Goal: Task Accomplishment & Management: Manage account settings

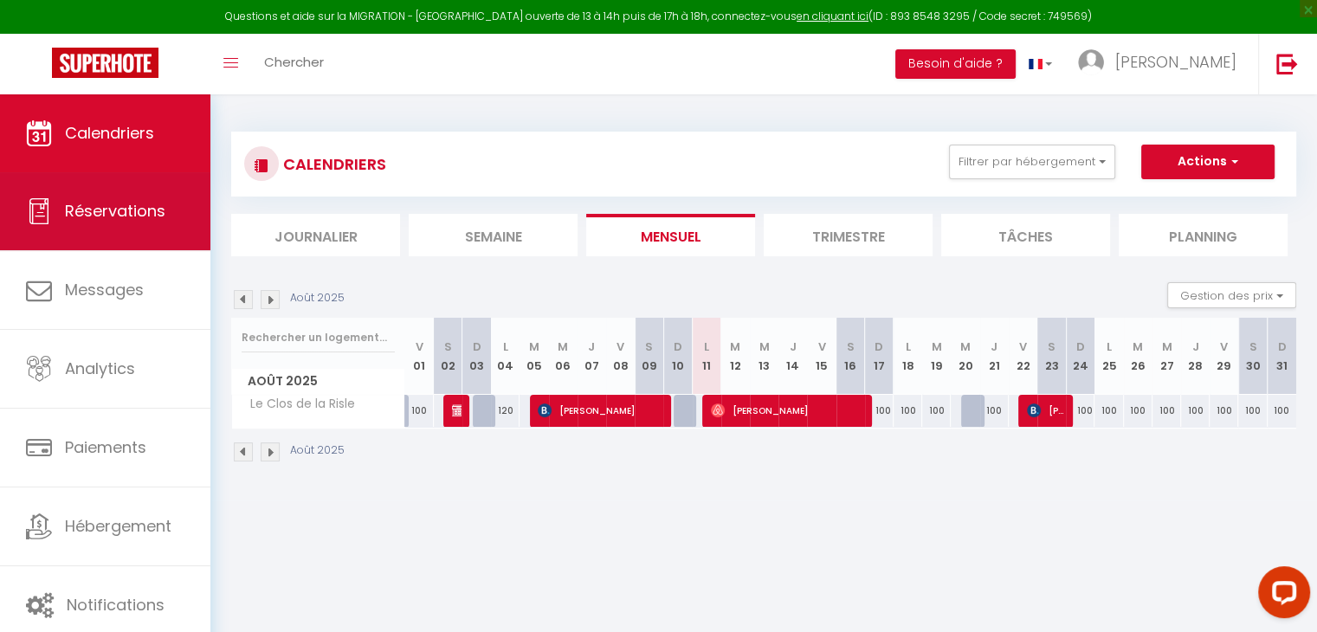
click at [125, 214] on span "Réservations" at bounding box center [115, 211] width 100 height 22
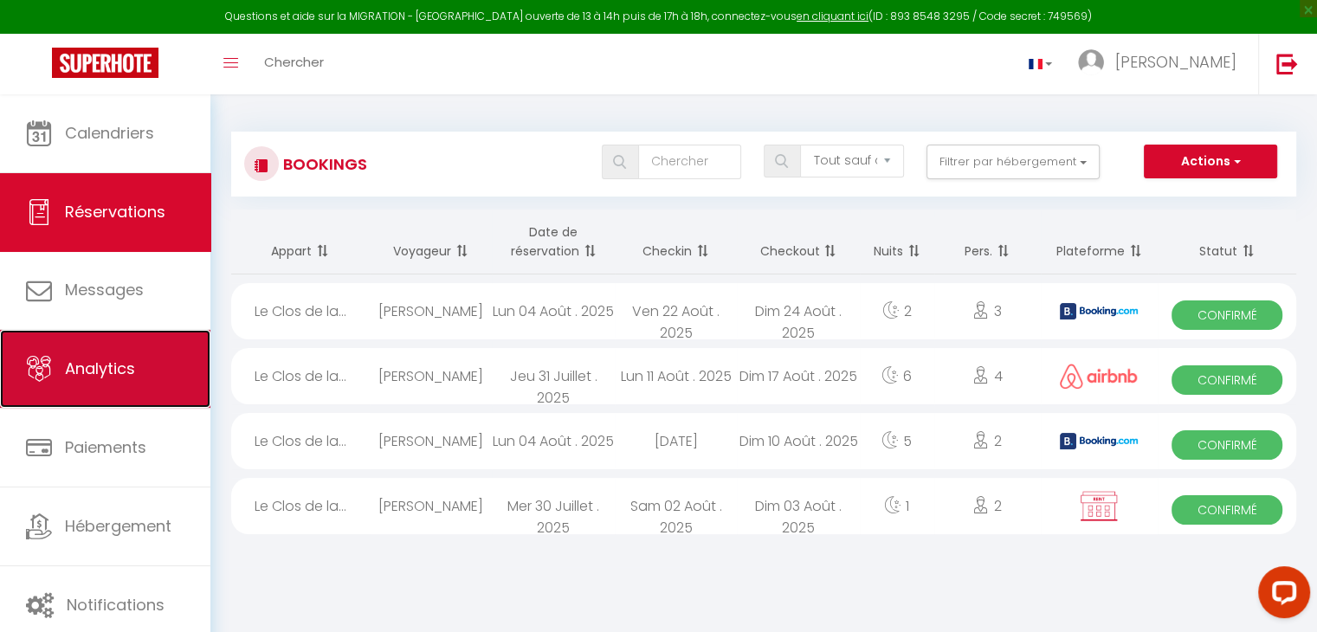
click at [55, 373] on link "Analytics" at bounding box center [105, 369] width 210 height 78
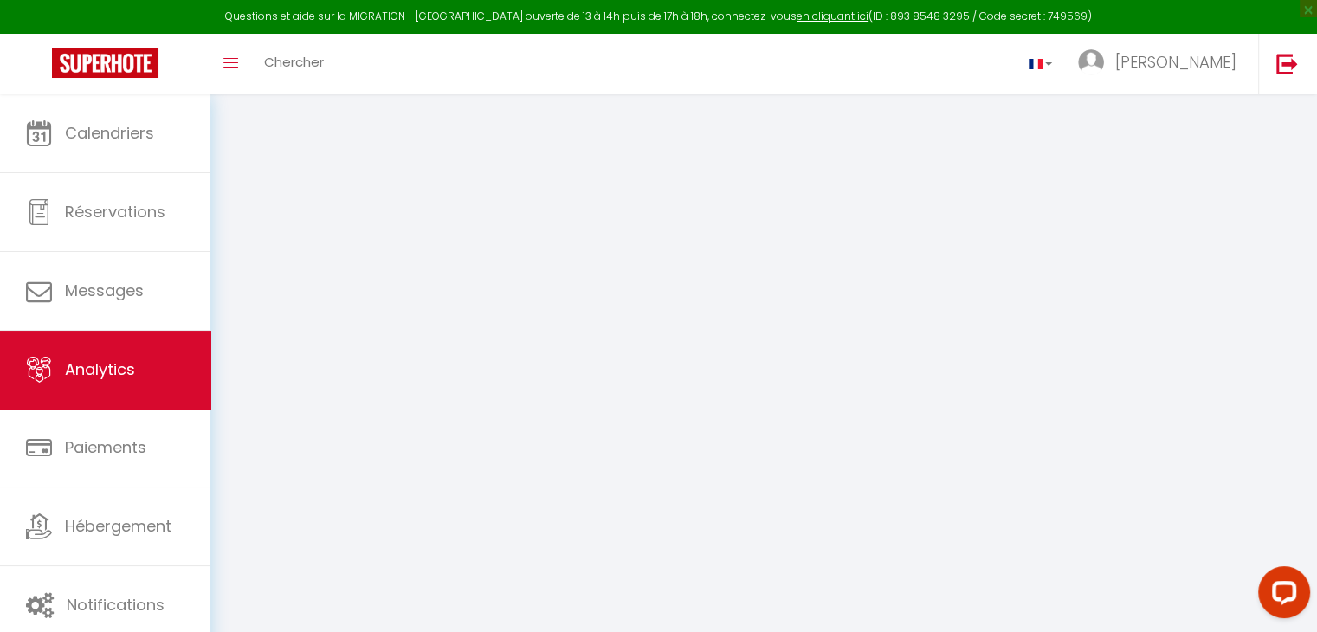
select select "2025"
select select "8"
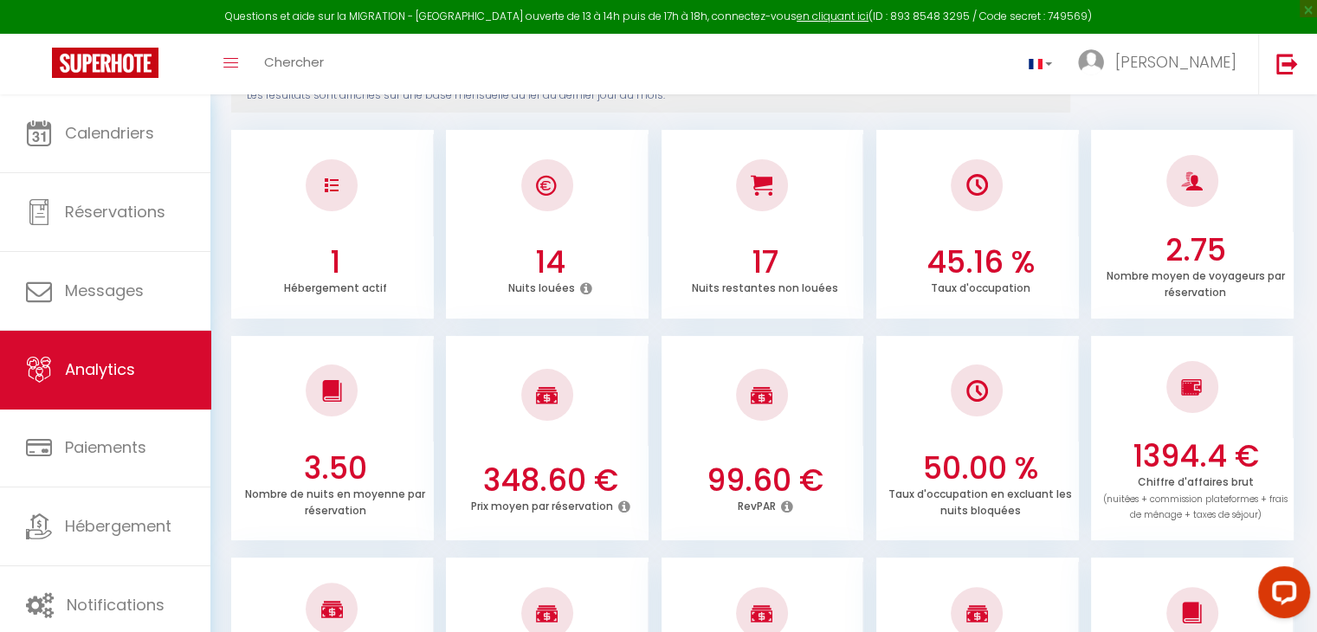
scroll to position [244, 0]
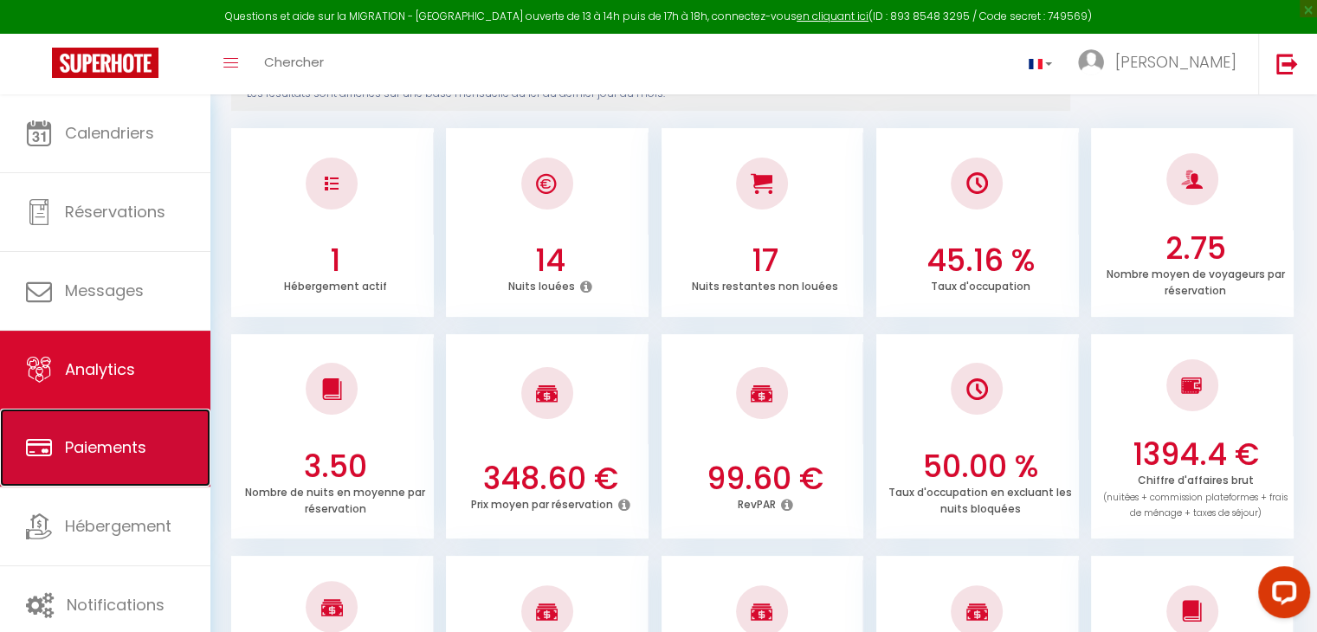
click at [43, 437] on icon at bounding box center [39, 448] width 26 height 26
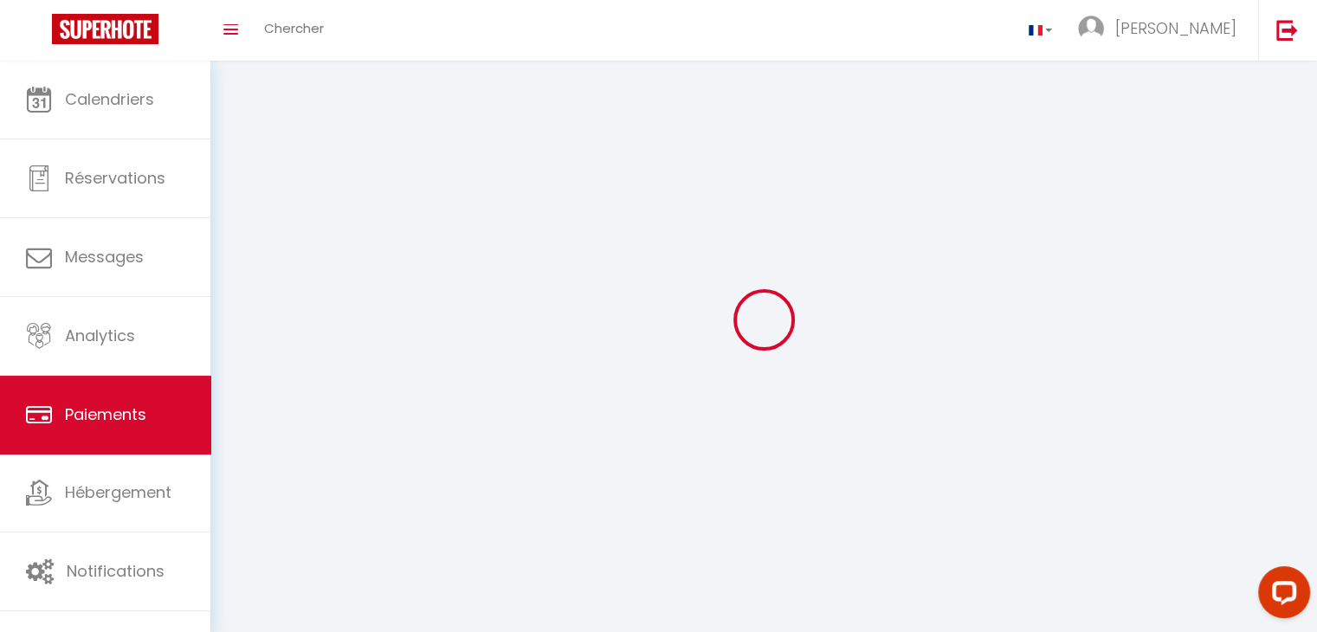
select select "2"
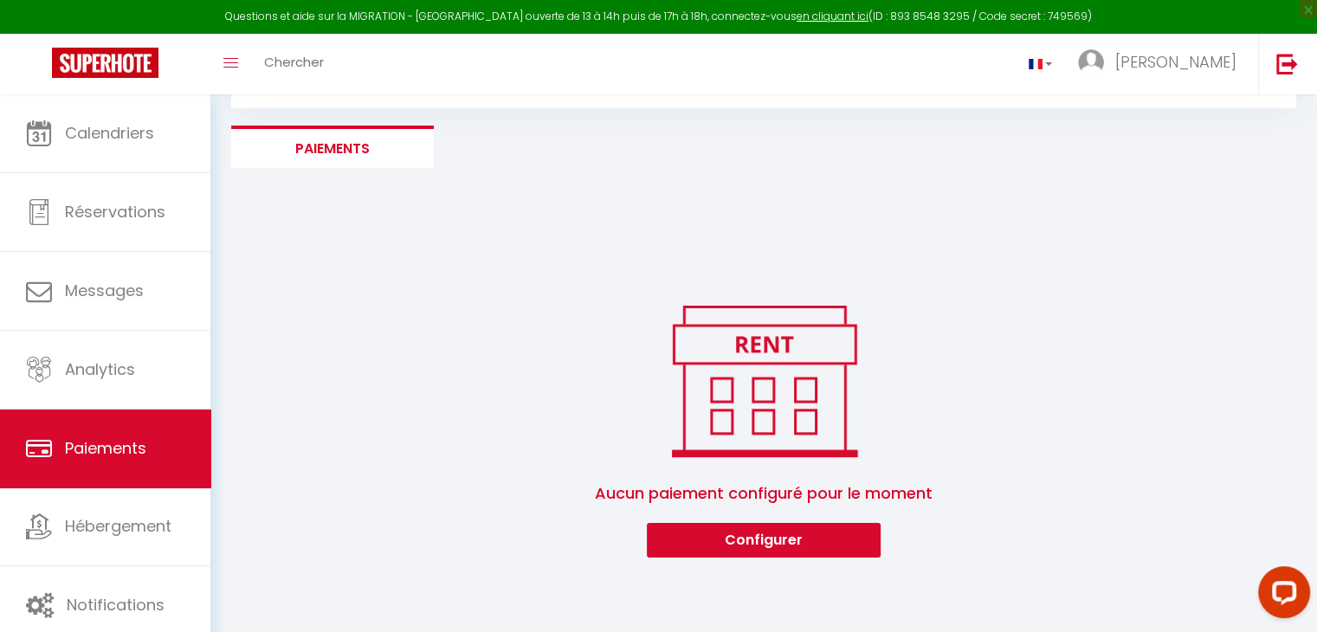
scroll to position [93, 0]
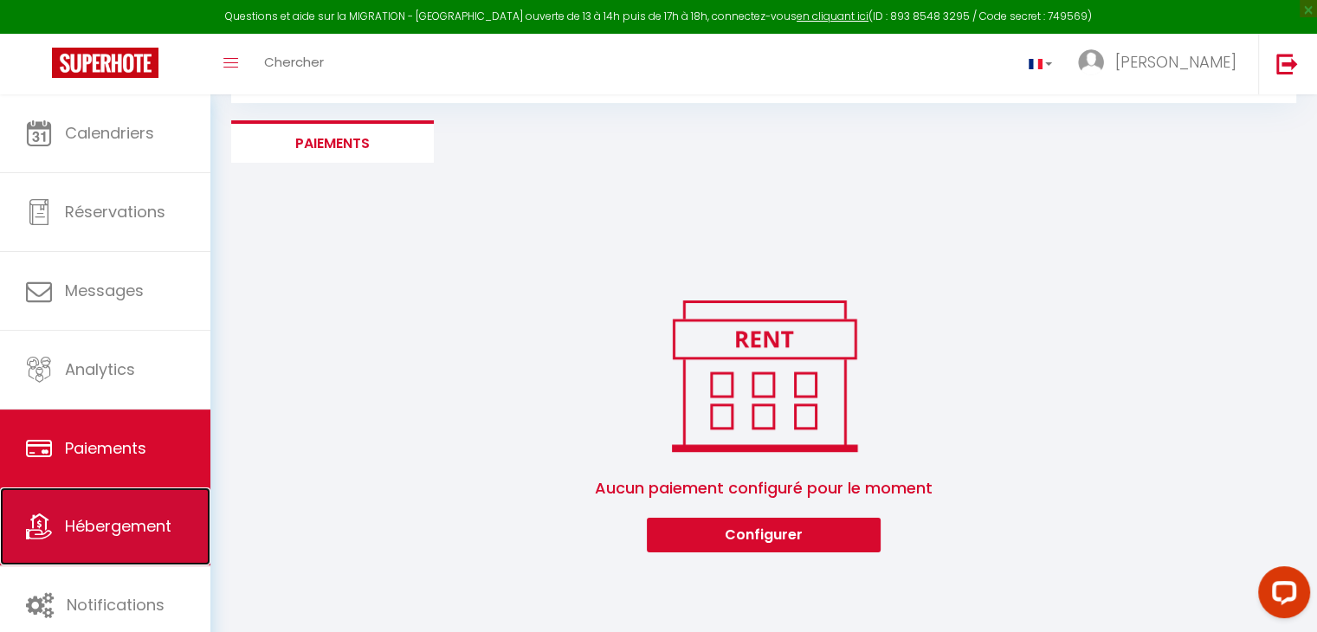
click at [65, 511] on link "Hébergement" at bounding box center [105, 526] width 210 height 78
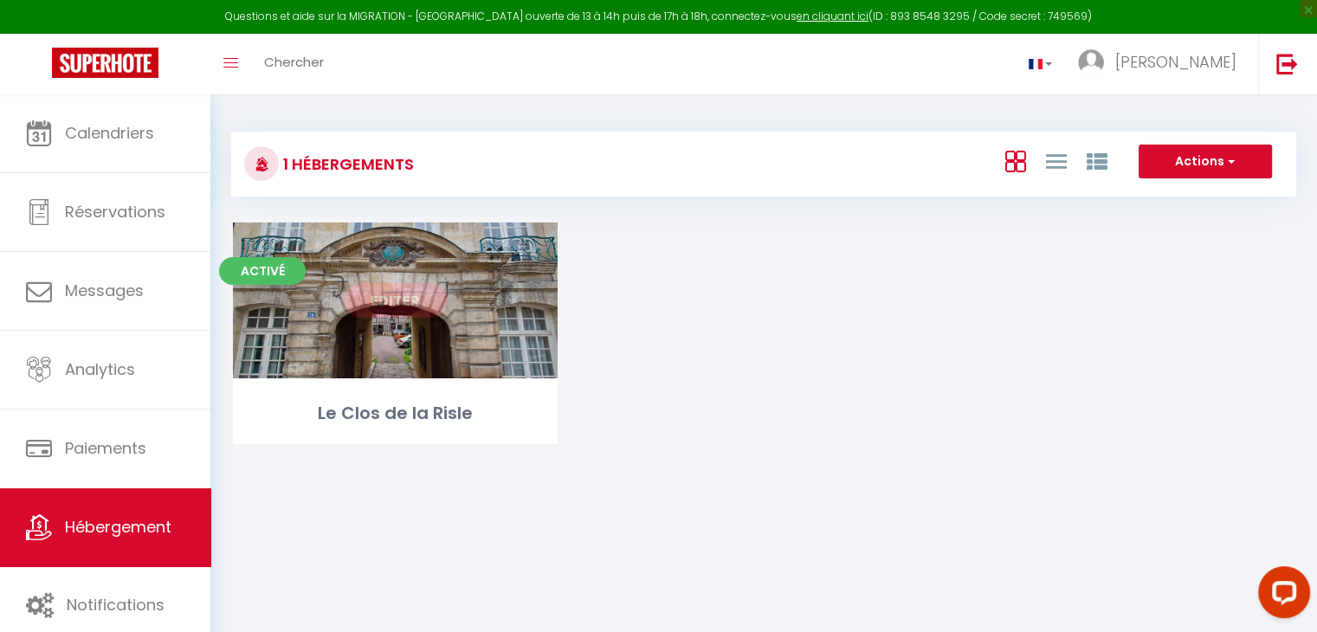
click at [277, 369] on div "Editer" at bounding box center [395, 300] width 325 height 156
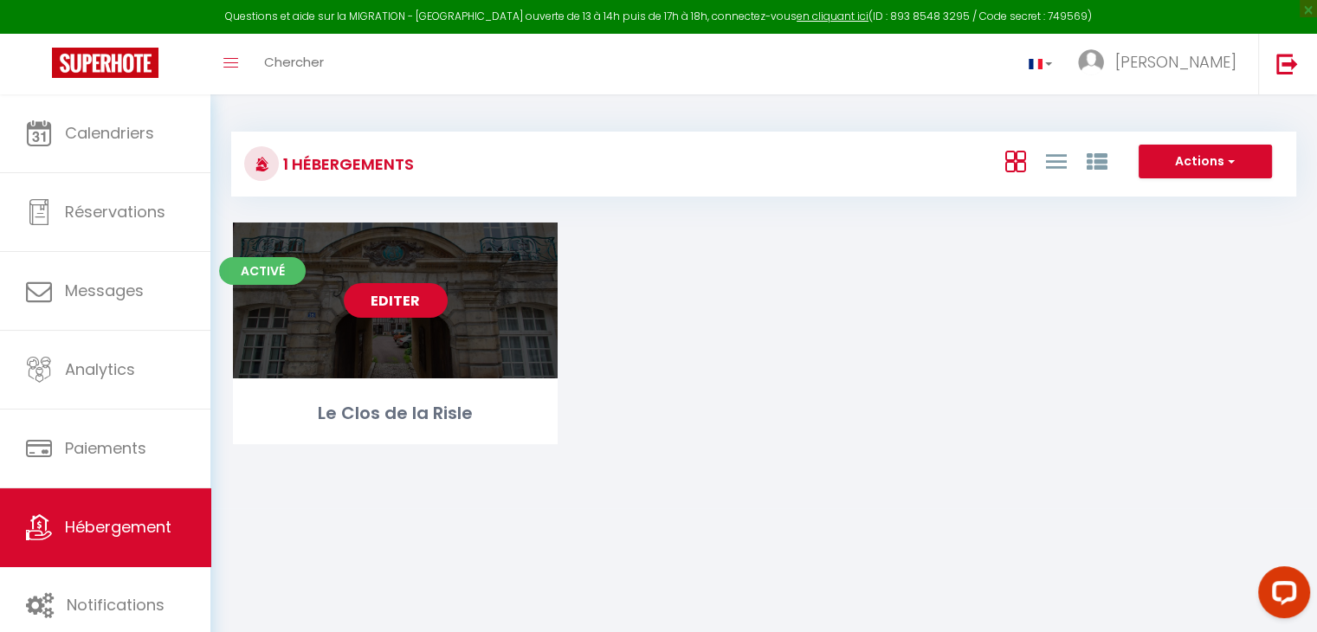
click at [390, 297] on link "Editer" at bounding box center [396, 300] width 104 height 35
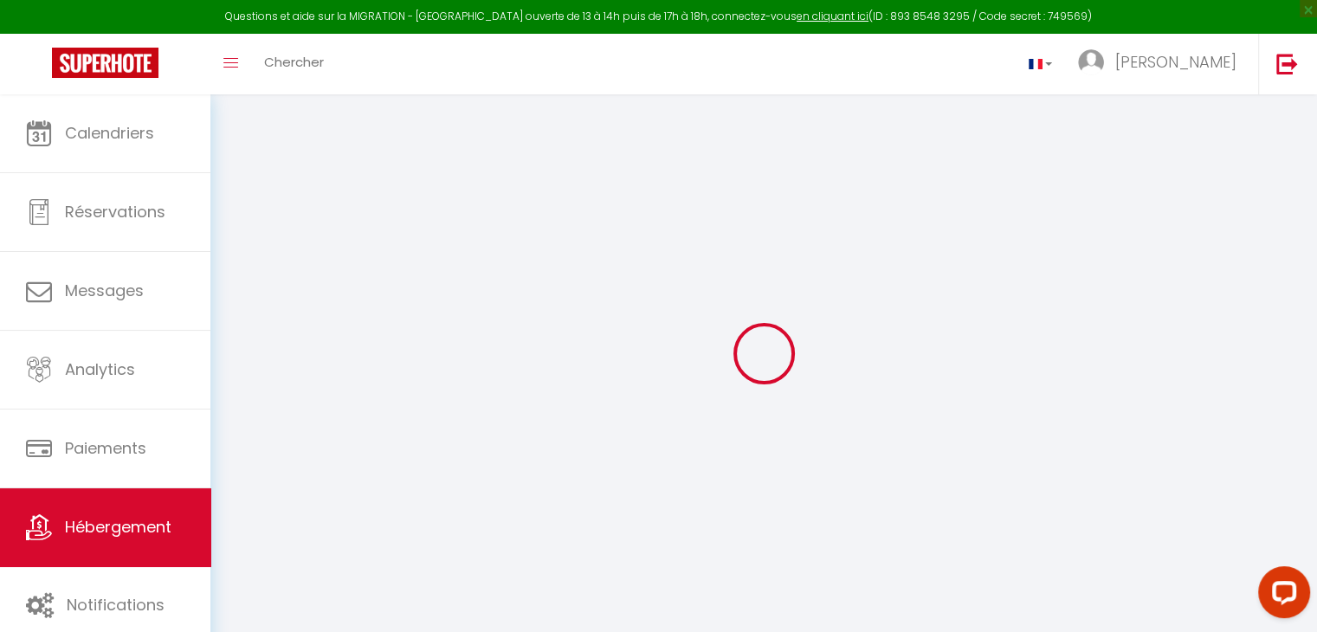
select select
checkbox input "false"
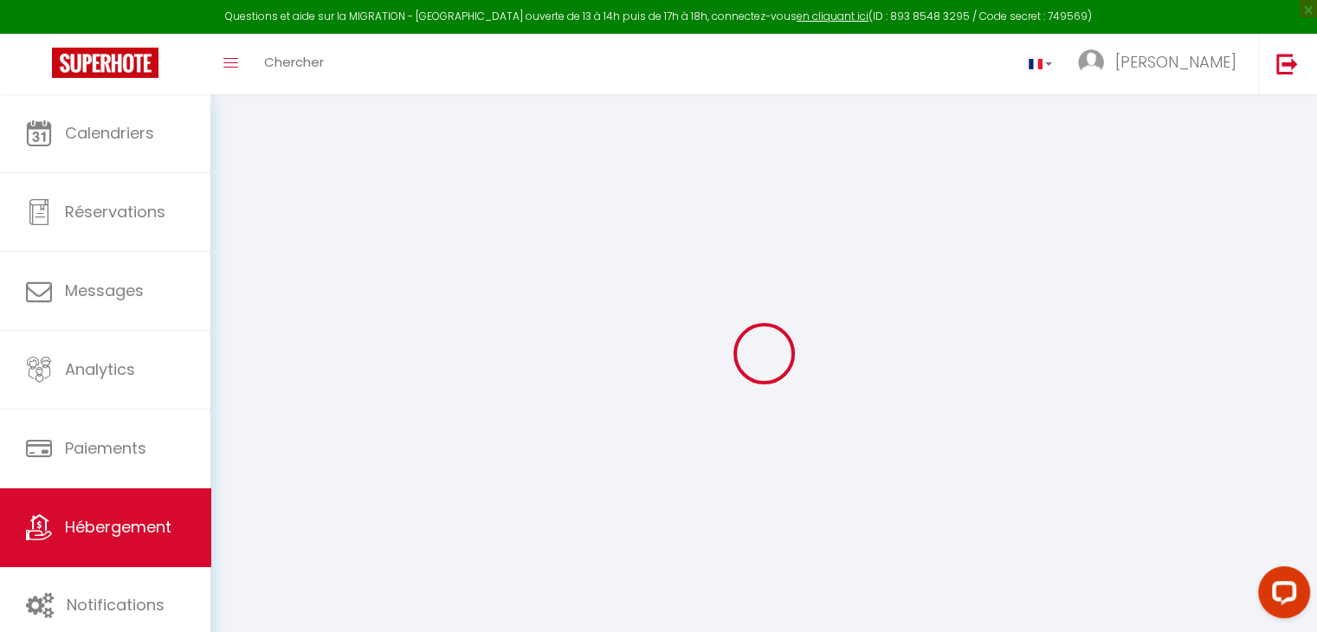
select select
select select "17:00"
select select "23:45"
select select "11:00"
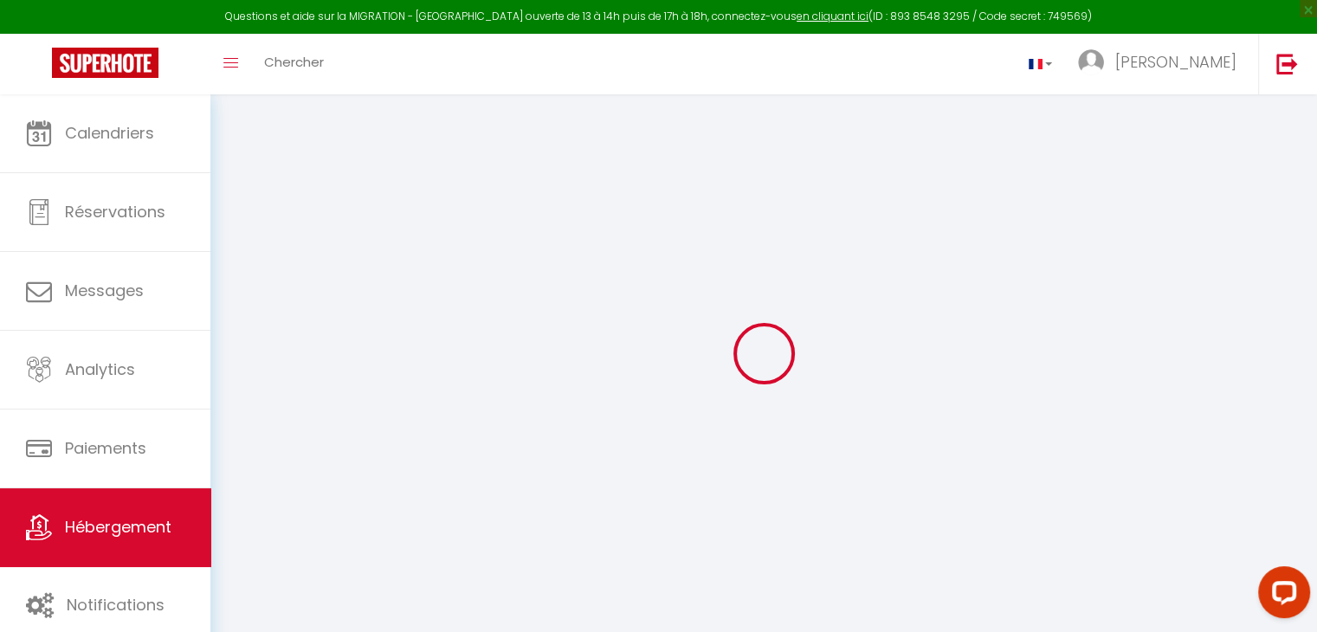
select select "30"
select select "120"
select select
checkbox input "false"
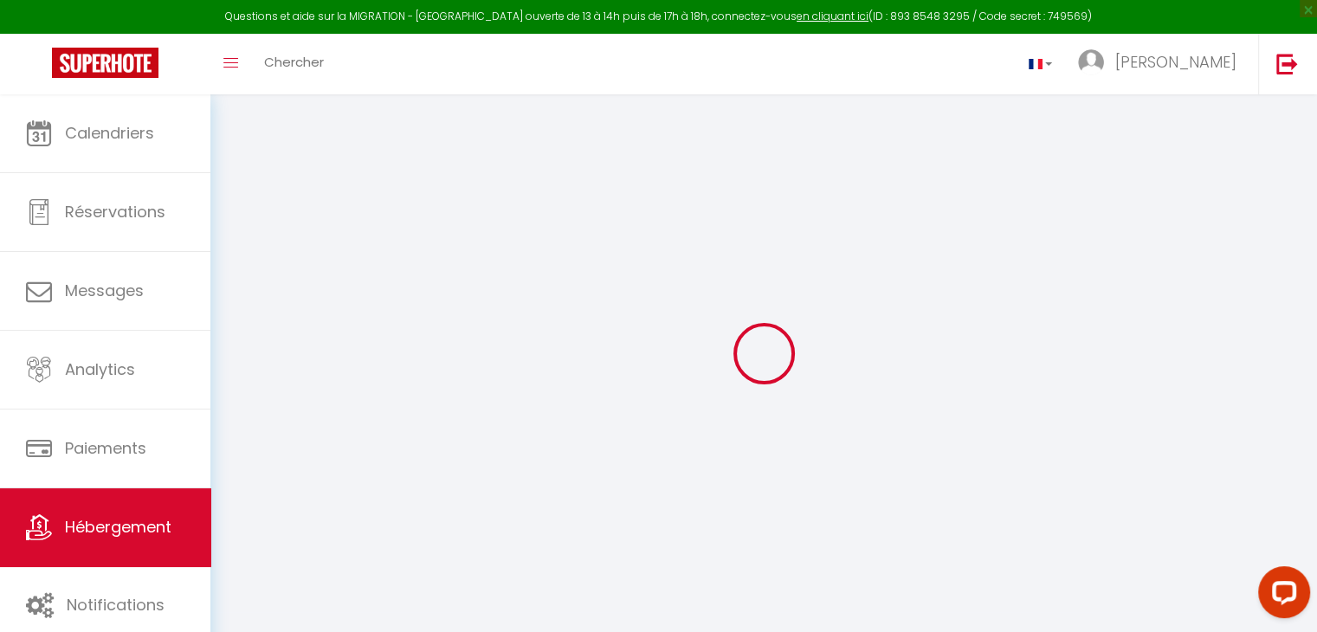
checkbox input "false"
select select
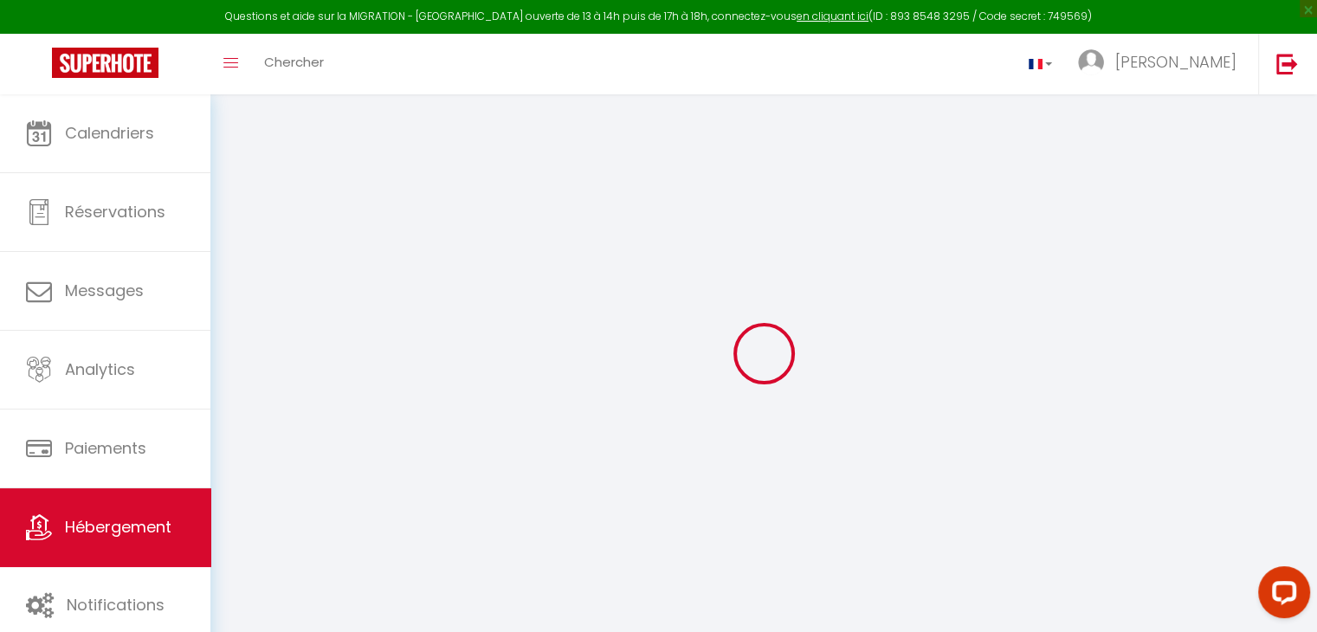
checkbox input "false"
select select
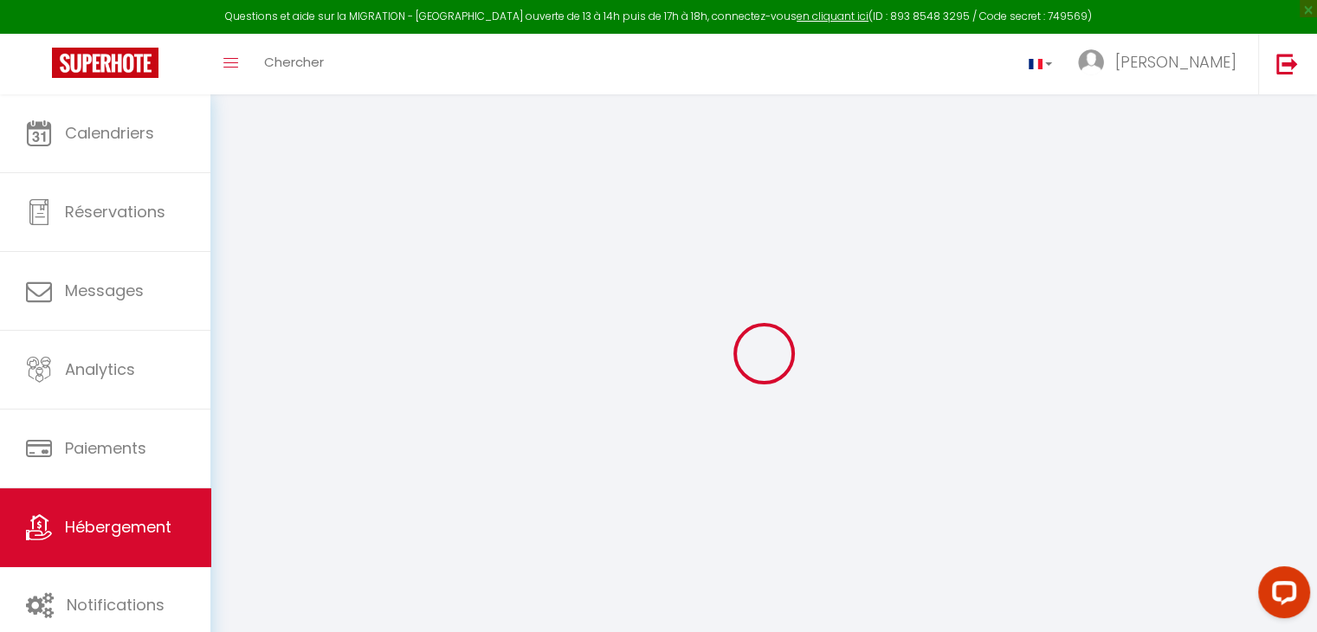
select select
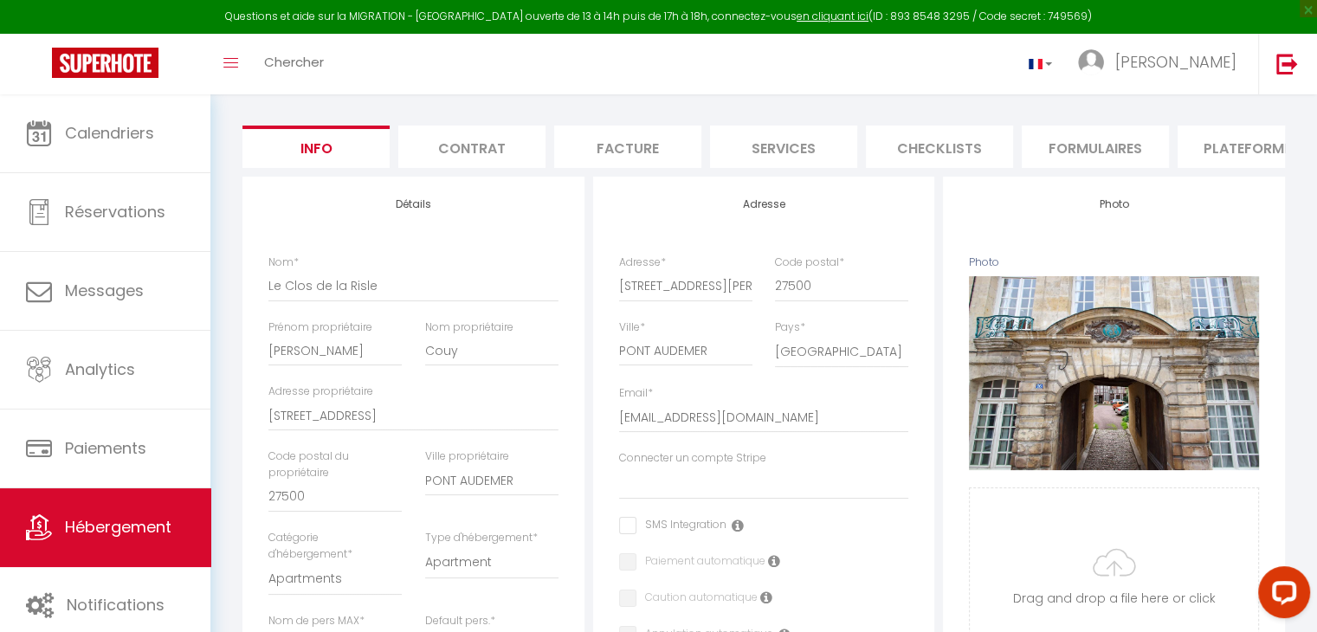
select select
checkbox input "false"
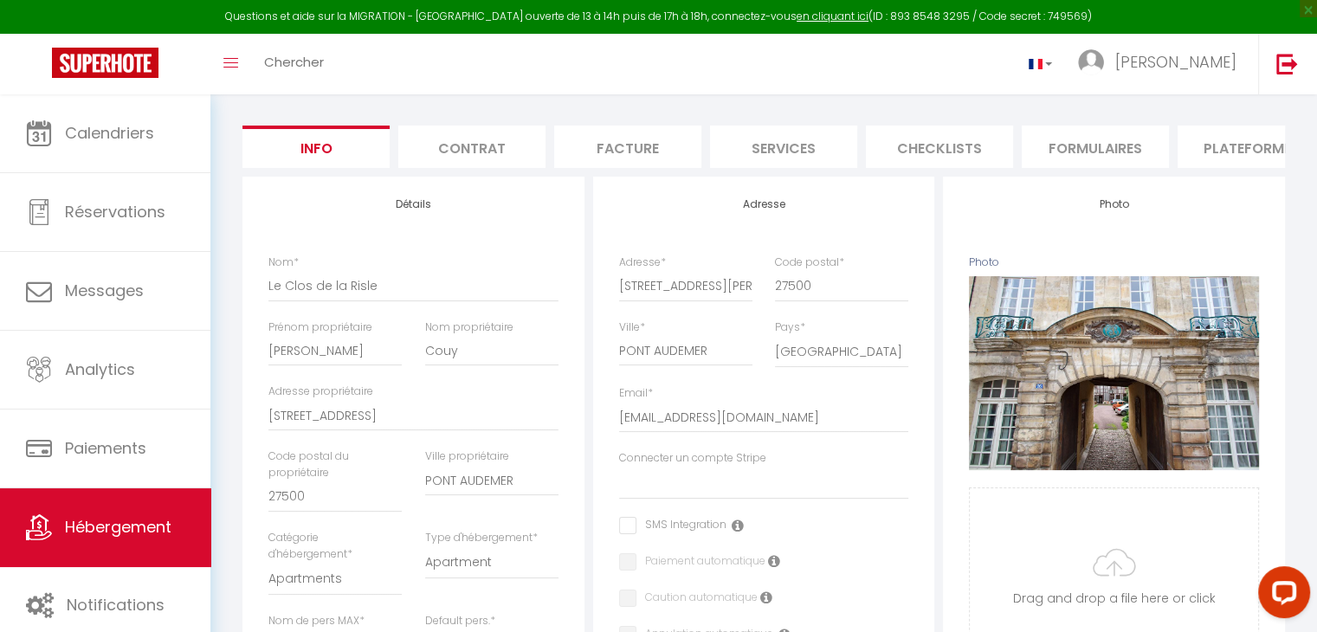
select select
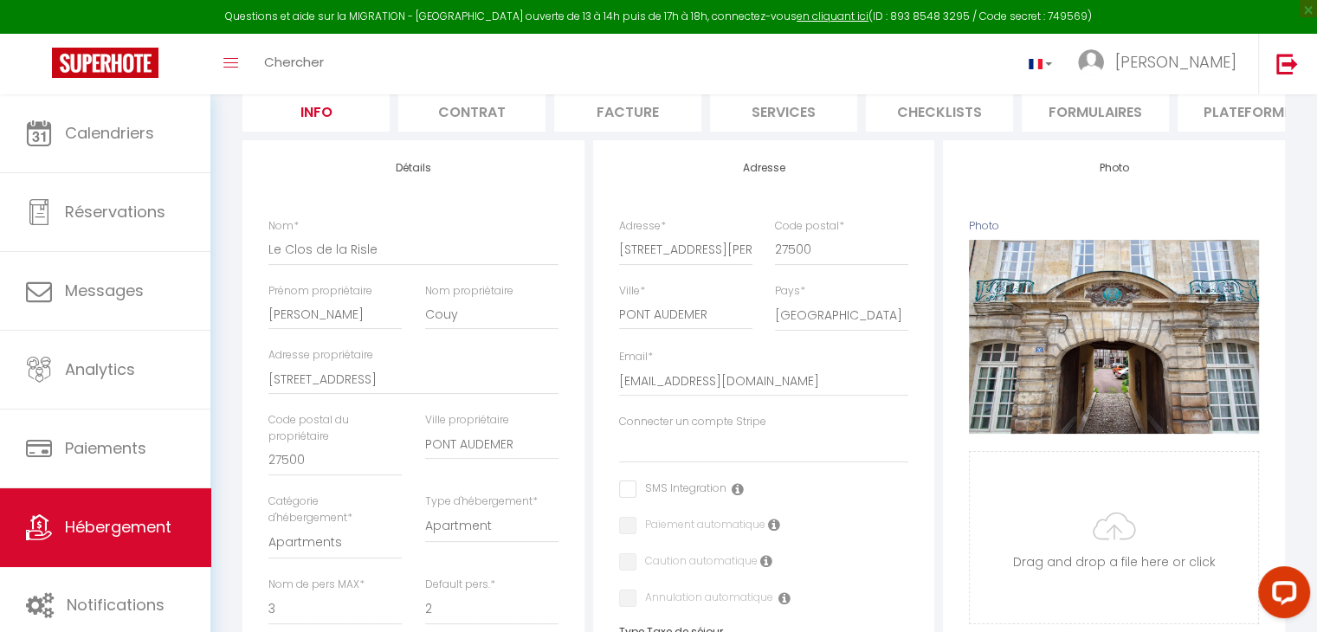
scroll to position [177, 0]
